Goal: Task Accomplishment & Management: Manage account settings

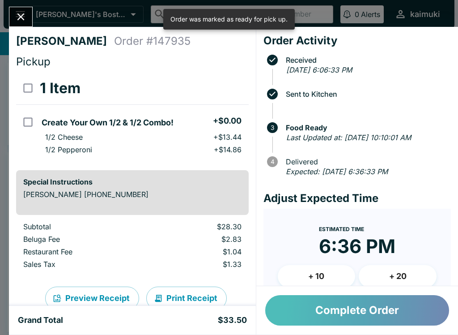
click at [357, 314] on button "Complete Order" at bounding box center [357, 310] width 184 height 30
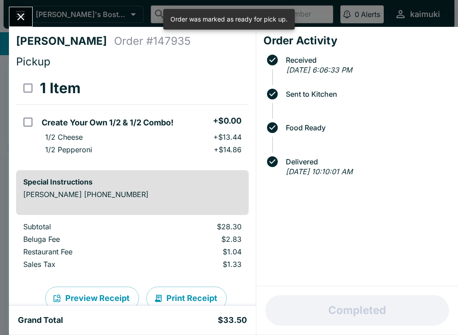
click at [23, 18] on icon "Close" at bounding box center [21, 17] width 12 height 12
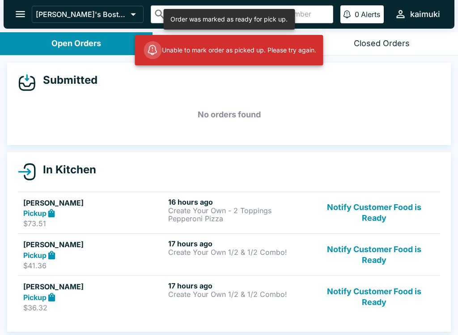
click at [397, 213] on button "Notify Customer Food is Ready" at bounding box center [374, 212] width 121 height 31
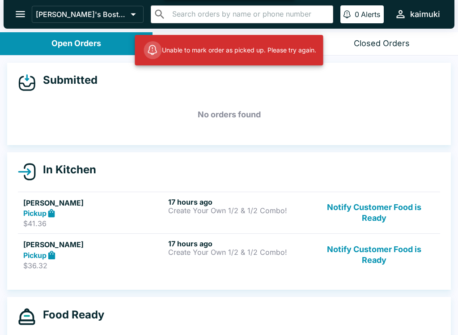
click at [387, 213] on button "Notify Customer Food is Ready" at bounding box center [374, 212] width 121 height 31
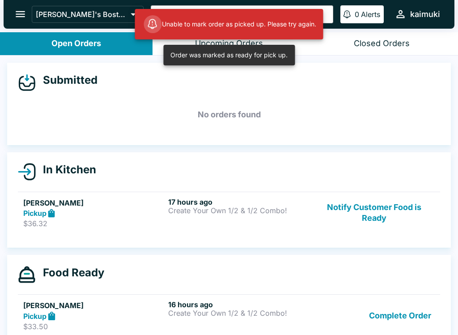
click at [391, 226] on button "Notify Customer Food is Ready" at bounding box center [374, 212] width 121 height 31
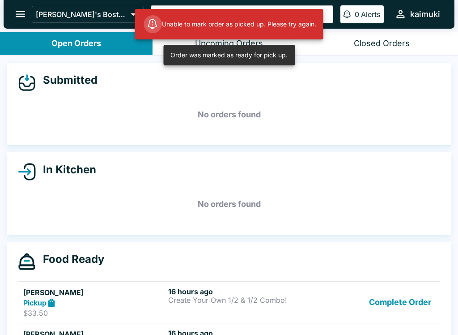
click at [407, 301] on button "Complete Order" at bounding box center [400, 302] width 69 height 31
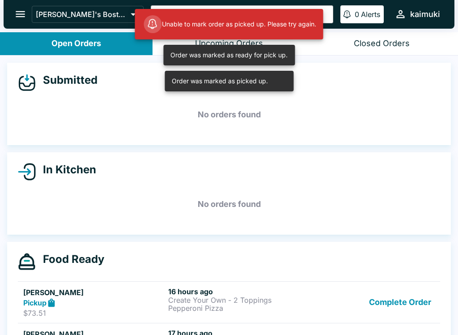
click at [410, 303] on button "Complete Order" at bounding box center [400, 302] width 69 height 31
click at [409, 302] on button "Complete Order" at bounding box center [400, 302] width 69 height 31
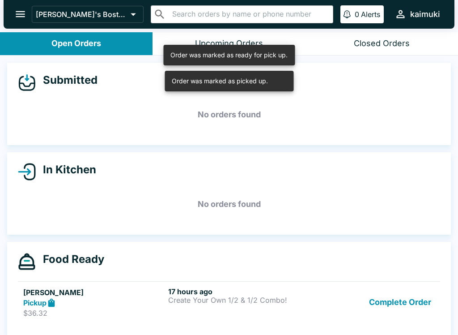
click at [411, 305] on button "Complete Order" at bounding box center [400, 302] width 69 height 31
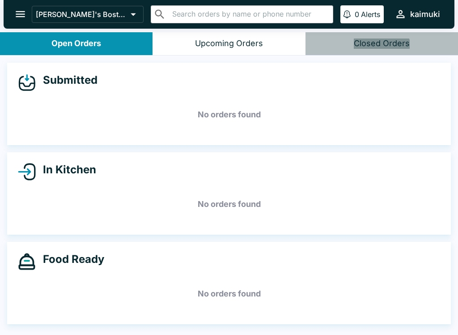
click at [381, 51] on button "Closed Orders" at bounding box center [382, 43] width 153 height 23
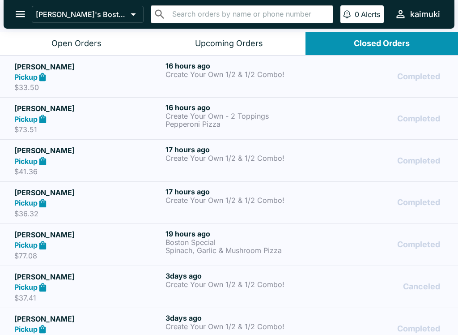
click at [256, 250] on p "Spinach, Garlic & Mushroom Pizza" at bounding box center [240, 250] width 148 height 8
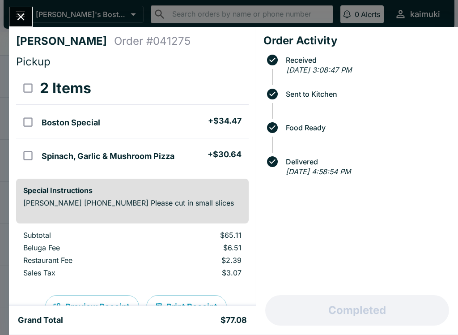
click at [22, 13] on icon "Close" at bounding box center [21, 17] width 12 height 12
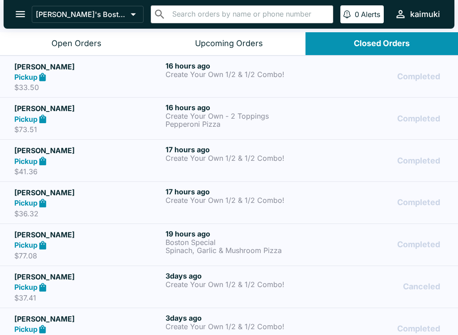
click at [51, 45] on button "Open Orders" at bounding box center [76, 43] width 153 height 23
